Goal: Information Seeking & Learning: Find specific fact

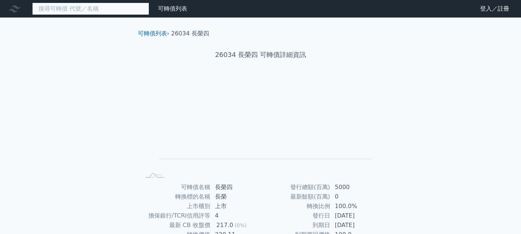
click at [122, 14] on input at bounding box center [90, 9] width 117 height 12
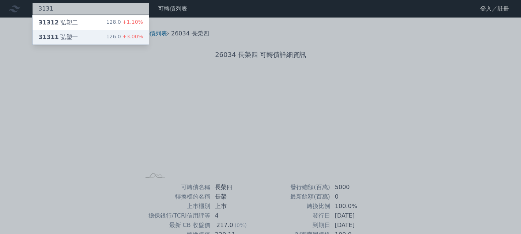
type input "3131"
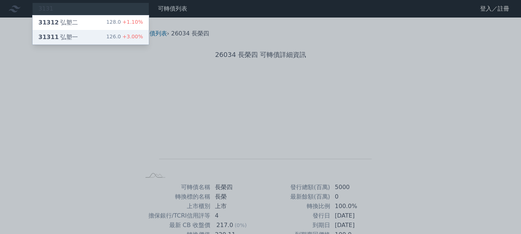
click at [84, 37] on div "31311 弘塑一 126.0 +3.00%" at bounding box center [91, 37] width 116 height 15
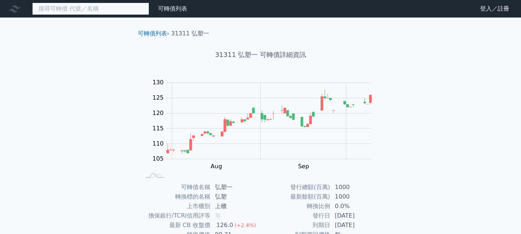
click at [111, 12] on input at bounding box center [90, 9] width 117 height 12
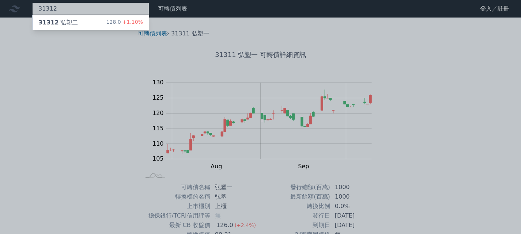
type input "31312"
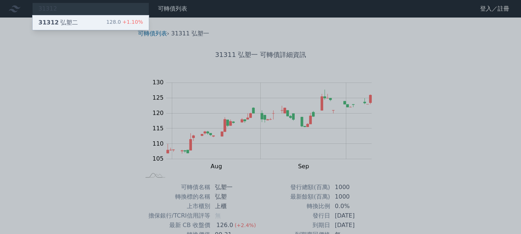
click at [100, 20] on div "31312 弘塑二 128.0 +1.10%" at bounding box center [91, 22] width 116 height 15
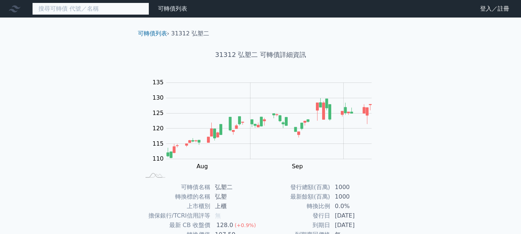
click at [78, 3] on input at bounding box center [90, 9] width 117 height 12
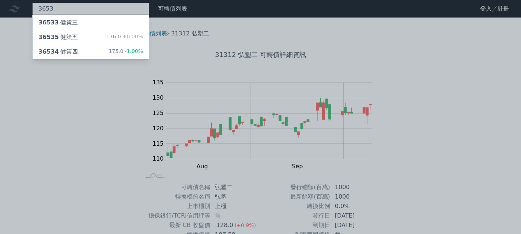
type input "3653"
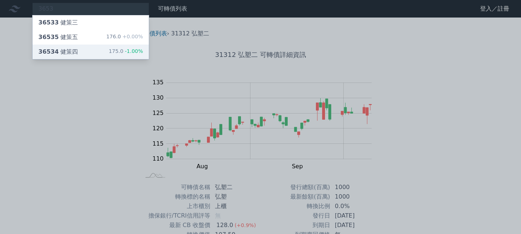
click at [92, 49] on div "36534 健策四 175.0 -1.00%" at bounding box center [91, 52] width 116 height 15
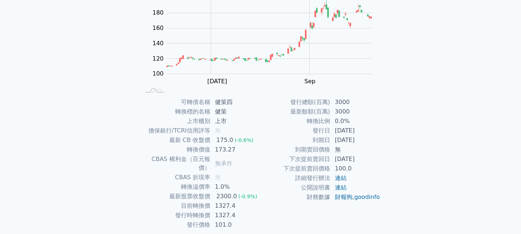
scroll to position [104, 0]
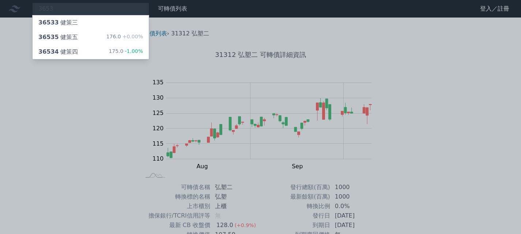
click at [89, 141] on div at bounding box center [260, 117] width 521 height 234
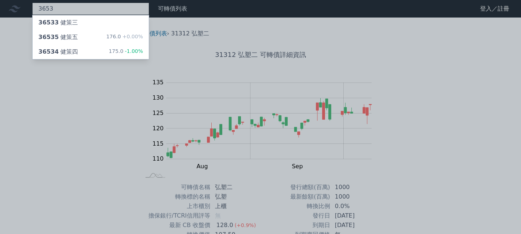
click at [77, 6] on div "3653 36533 健策三 36535 健策五 176.0 +0.00% 36534 健策四 175.0 -1.00%" at bounding box center [90, 9] width 117 height 12
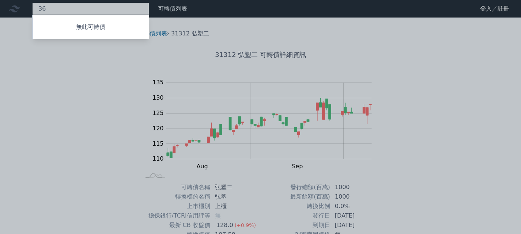
type input "3"
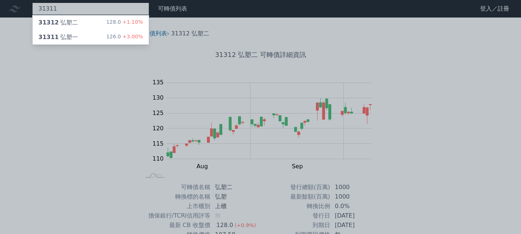
type input "31311"
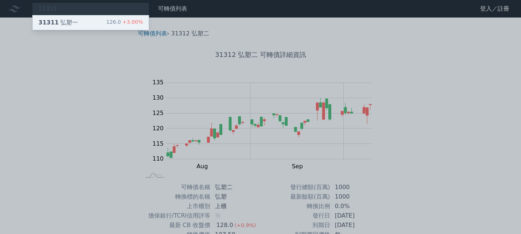
click at [93, 18] on div "31311 弘塑一 126.0 +3.00%" at bounding box center [91, 22] width 116 height 15
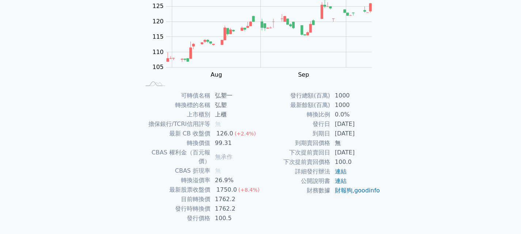
scroll to position [104, 0]
